Goal: Information Seeking & Learning: Understand process/instructions

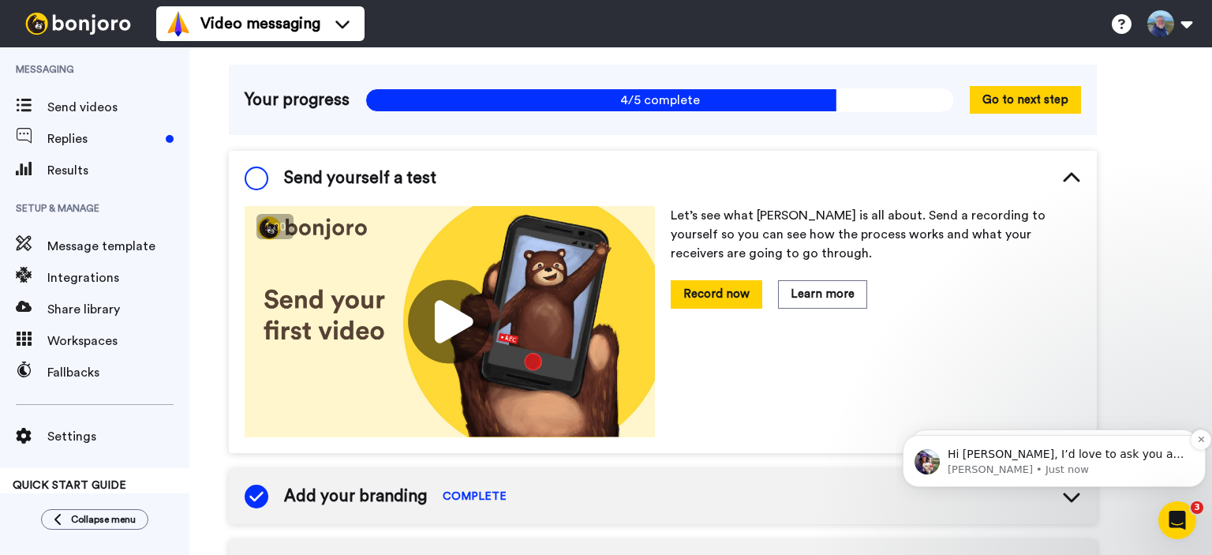
click at [1042, 462] on p "[PERSON_NAME] • Just now" at bounding box center [1067, 469] width 238 height 14
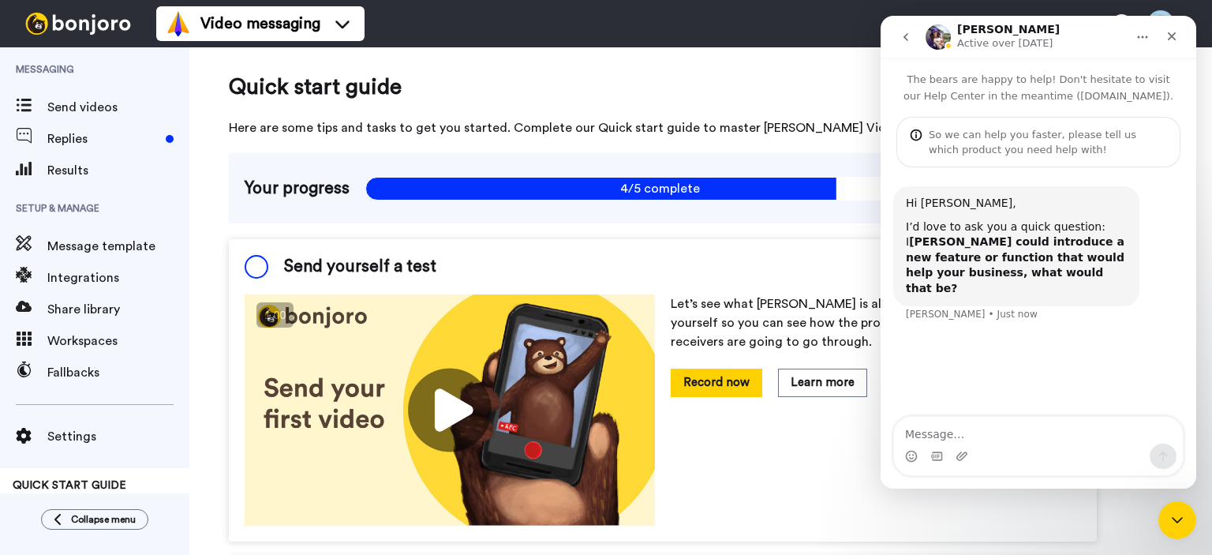
scroll to position [158, 0]
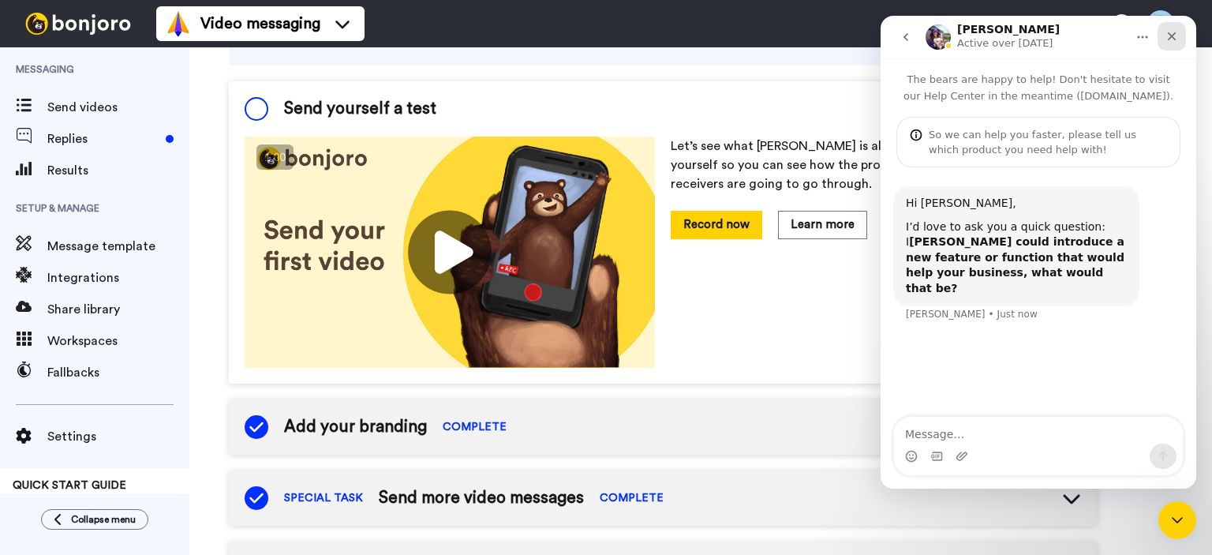
click at [1174, 32] on icon "Close" at bounding box center [1171, 36] width 13 height 13
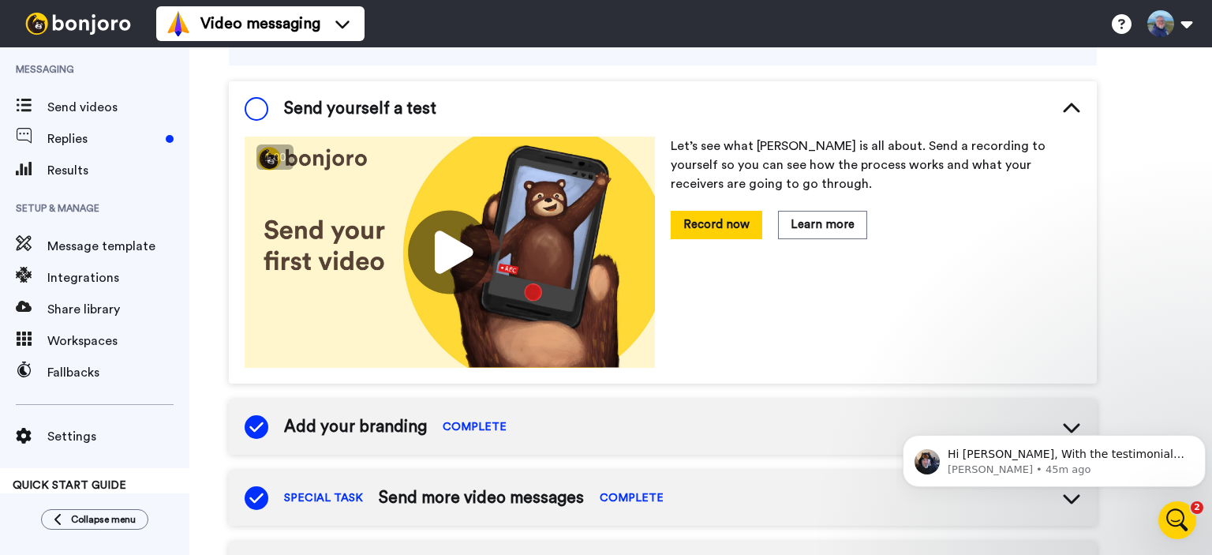
scroll to position [0, 0]
click at [1027, 461] on p "Hi [PERSON_NAME], With the testimonials, you create a request asking up to 6 qu…" at bounding box center [1067, 455] width 238 height 16
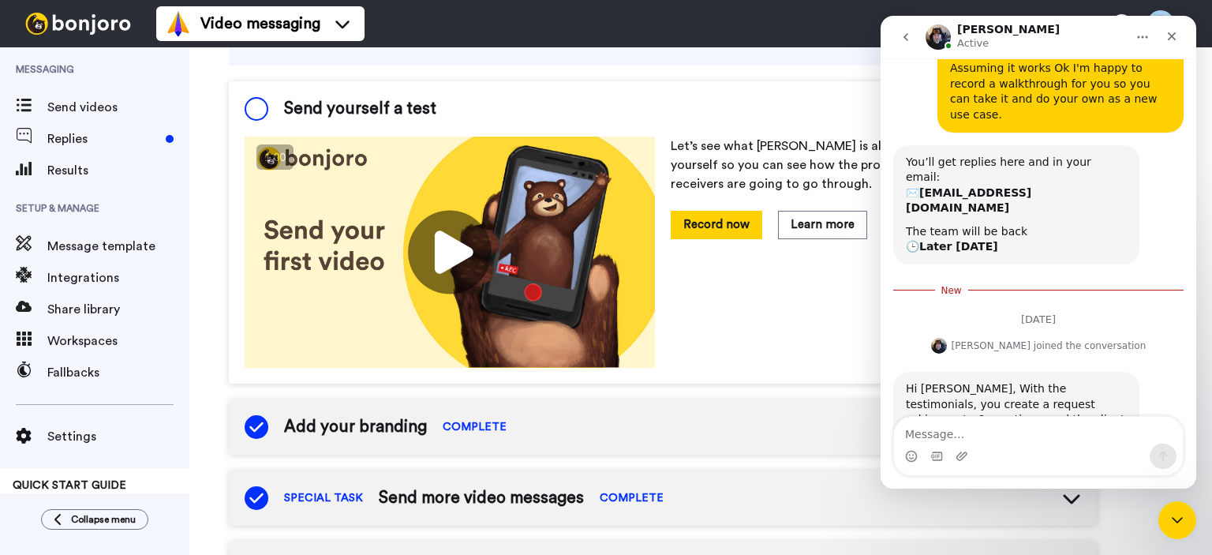
scroll to position [387, 0]
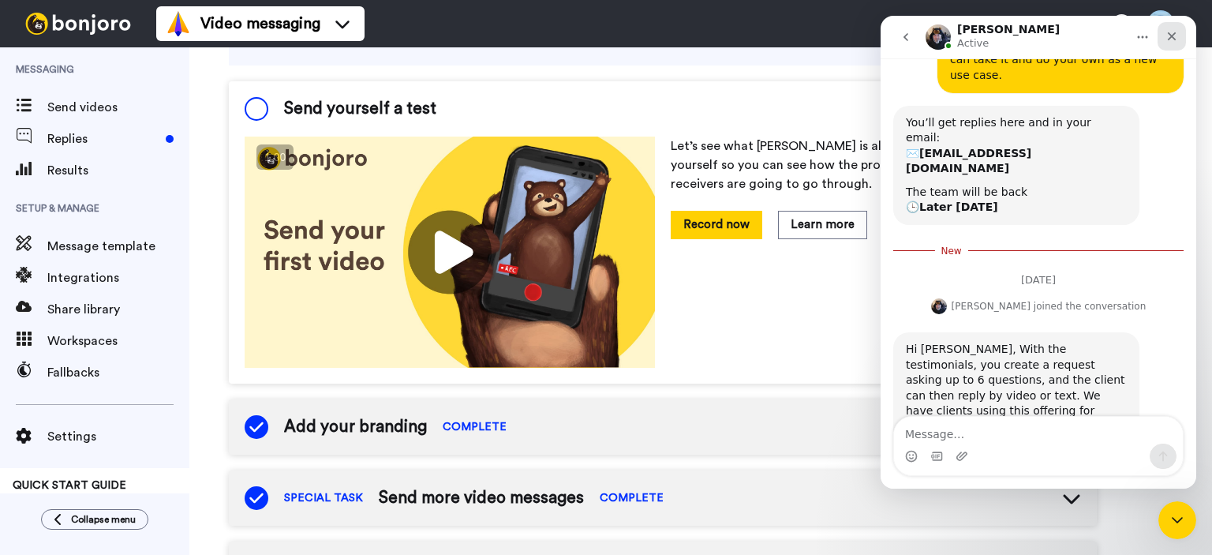
click at [1171, 31] on icon "Close" at bounding box center [1171, 36] width 13 height 13
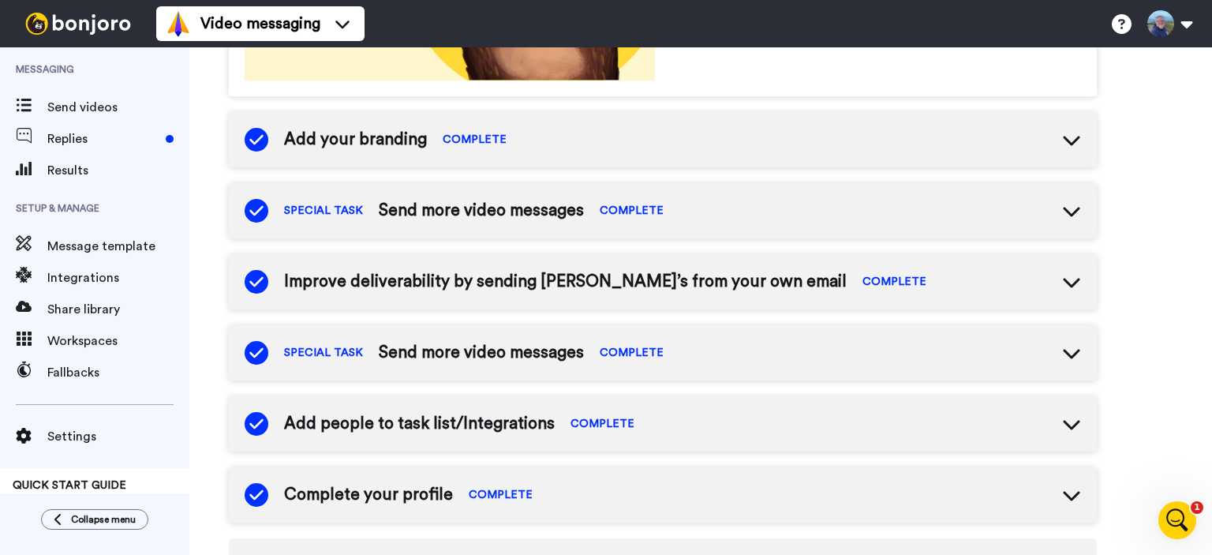
scroll to position [473, 0]
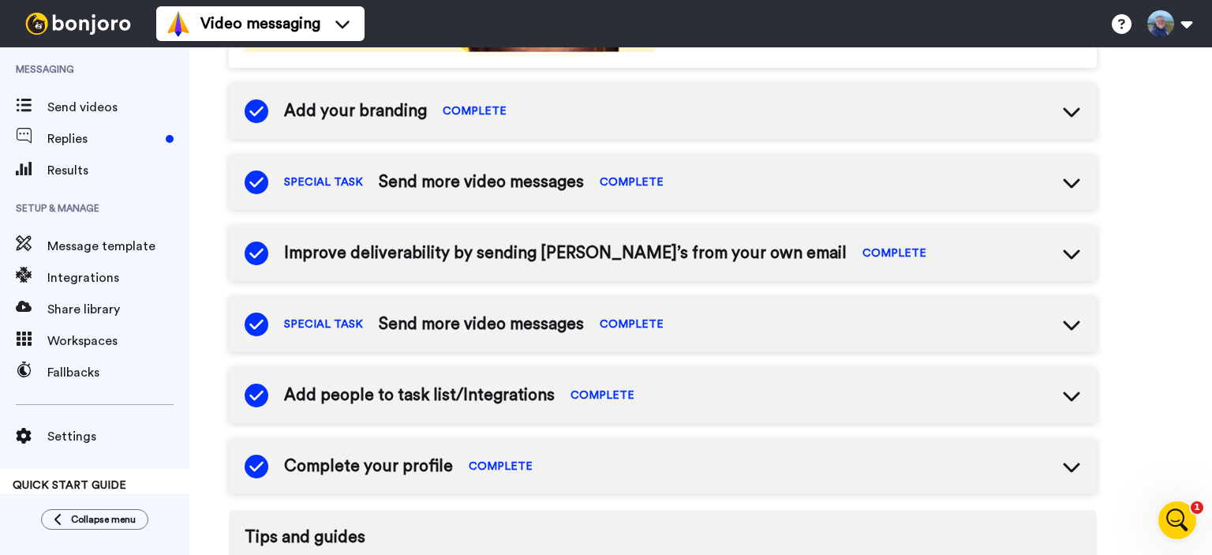
click at [1075, 324] on icon at bounding box center [1071, 324] width 17 height 9
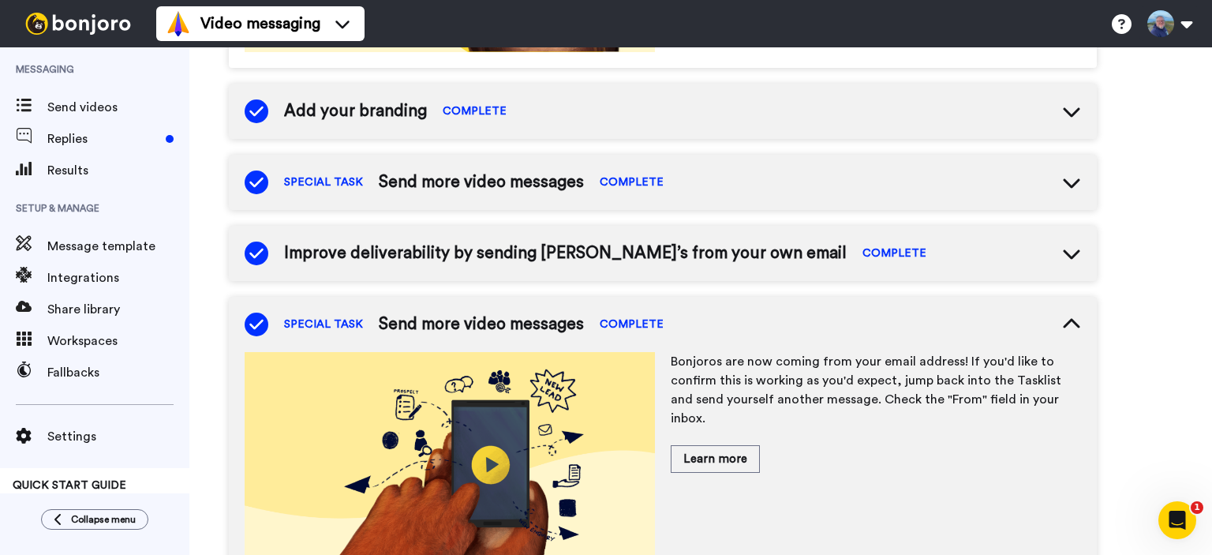
click at [1064, 324] on icon at bounding box center [1071, 324] width 19 height 19
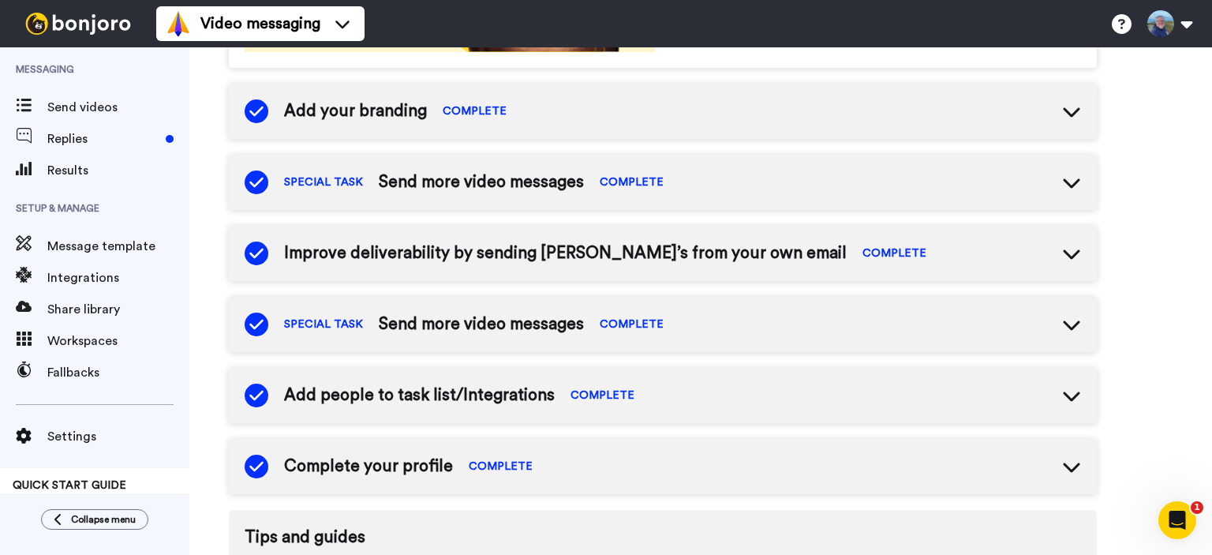
click at [1069, 255] on icon at bounding box center [1071, 253] width 17 height 9
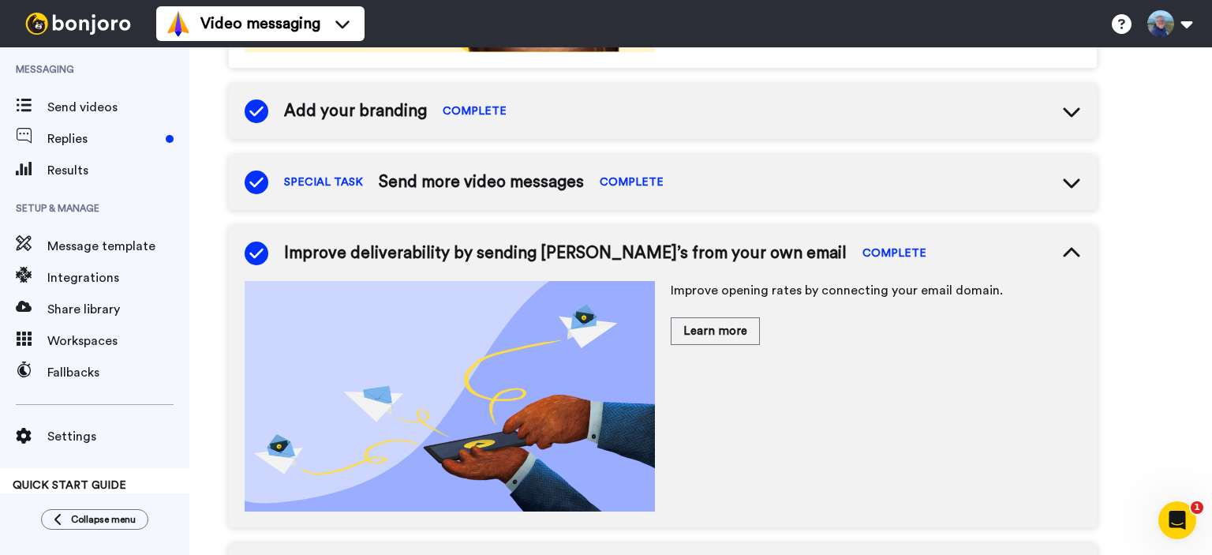
click at [1069, 255] on icon at bounding box center [1071, 253] width 19 height 19
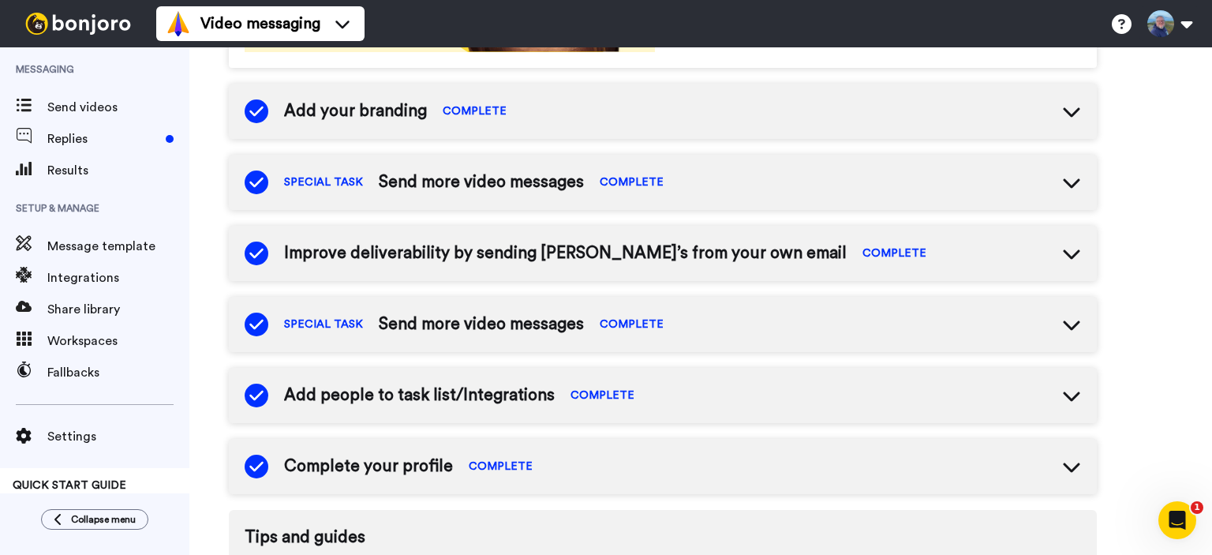
click at [1066, 183] on icon at bounding box center [1071, 182] width 19 height 19
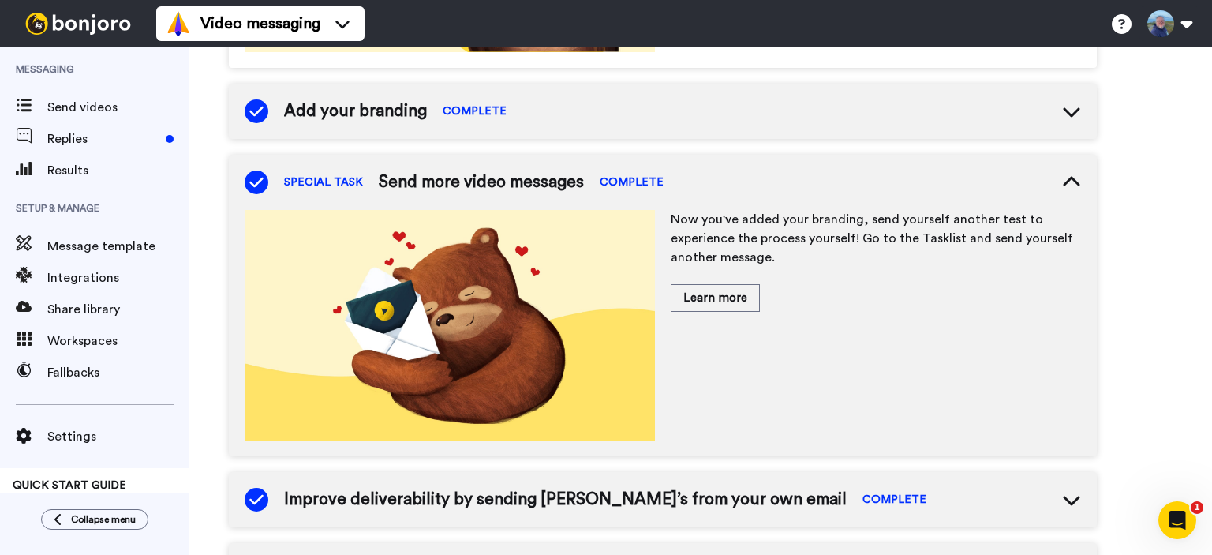
click at [1066, 183] on icon at bounding box center [1071, 180] width 17 height 9
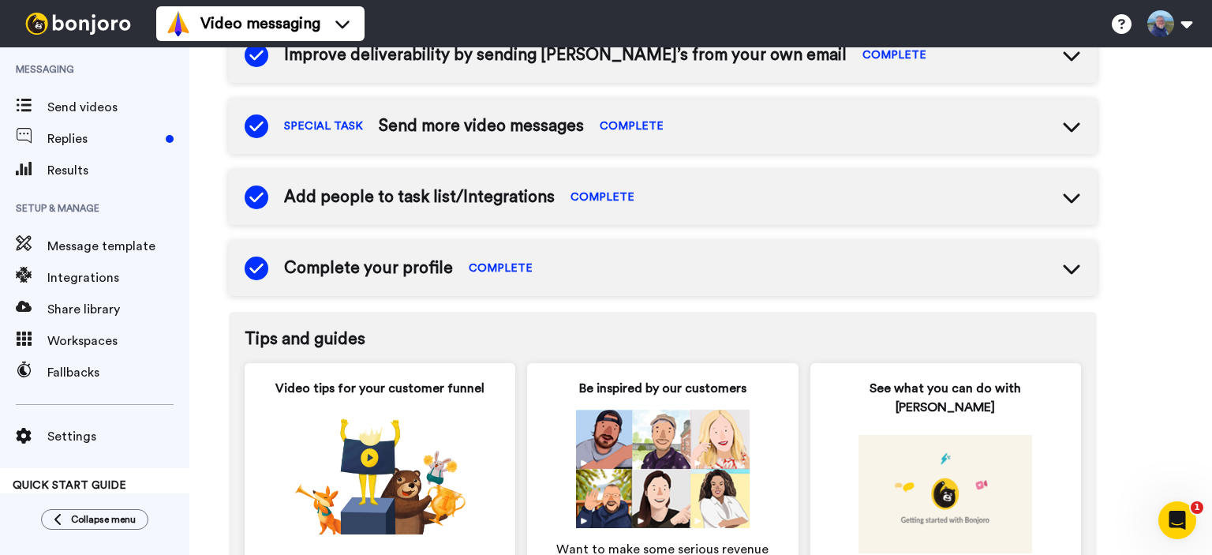
scroll to position [710, 0]
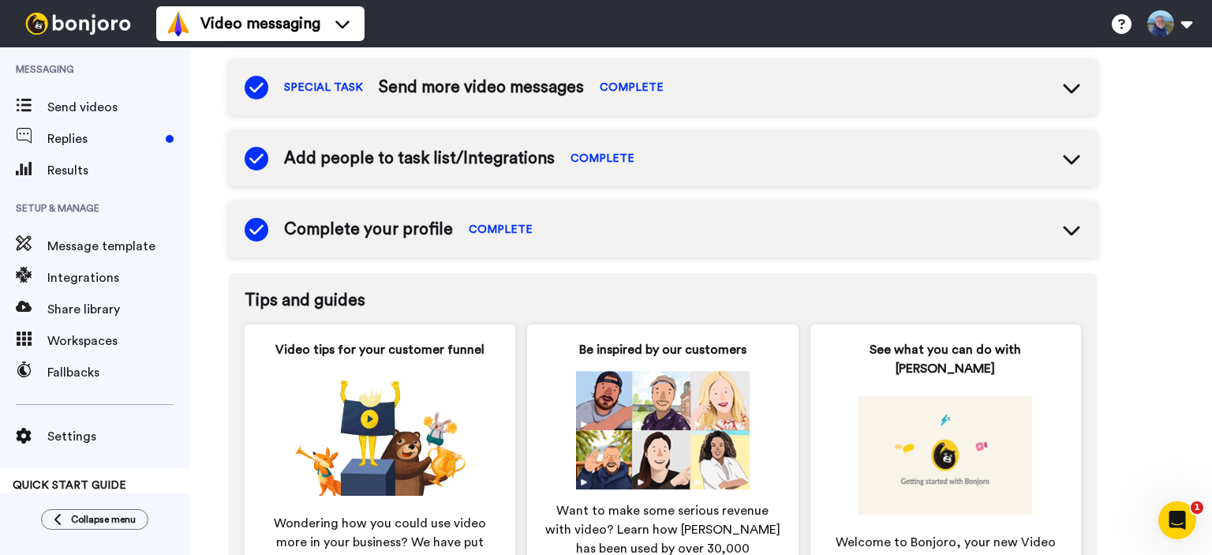
click at [1071, 159] on icon at bounding box center [1071, 158] width 19 height 19
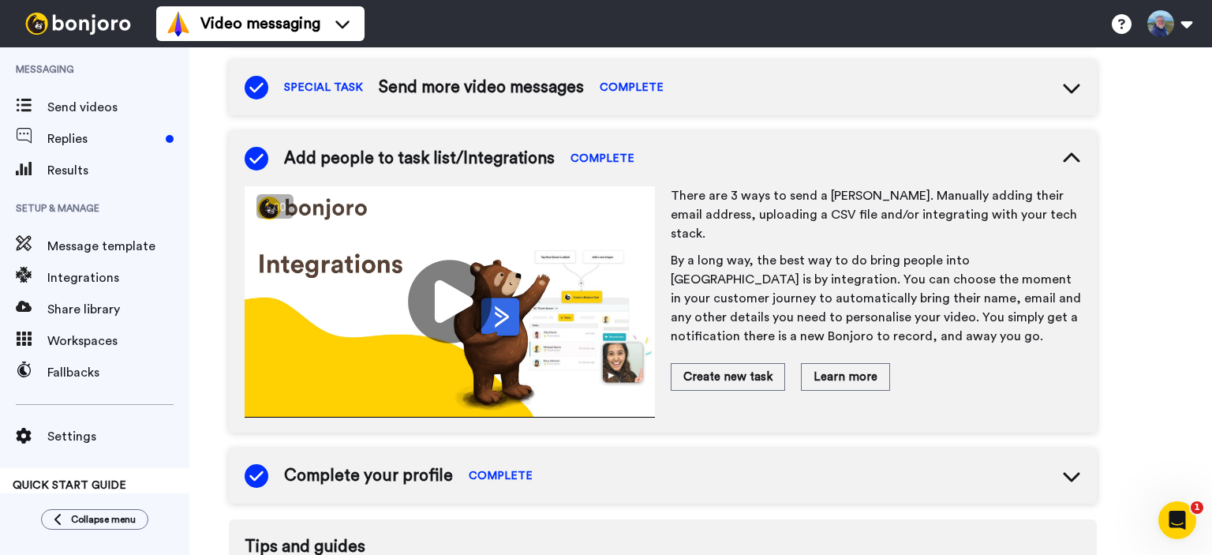
click at [1072, 159] on icon at bounding box center [1071, 158] width 19 height 19
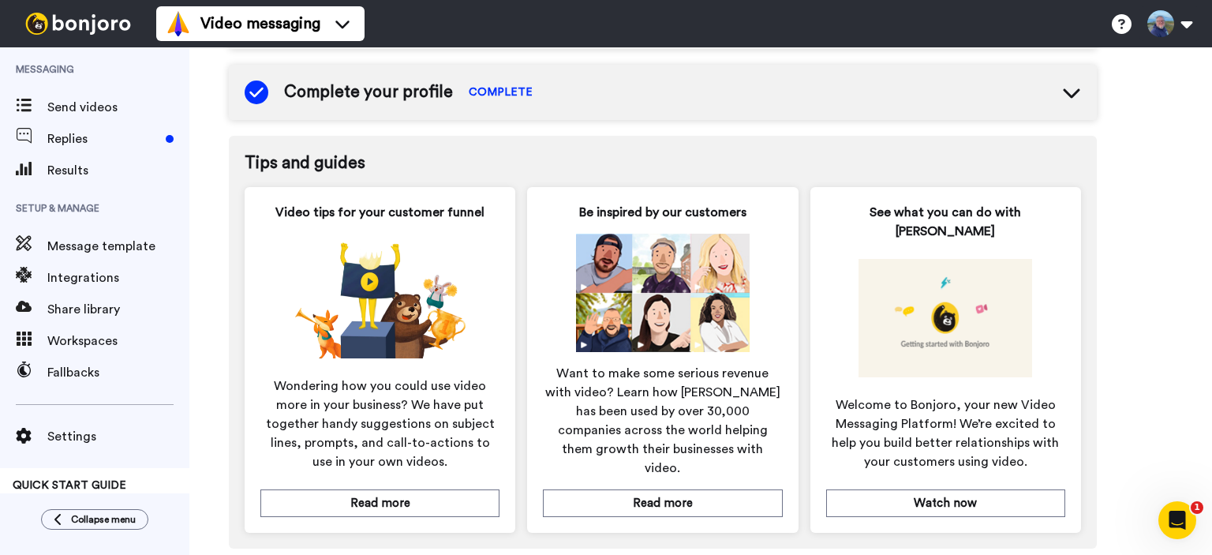
scroll to position [861, 0]
